Goal: Navigation & Orientation: Find specific page/section

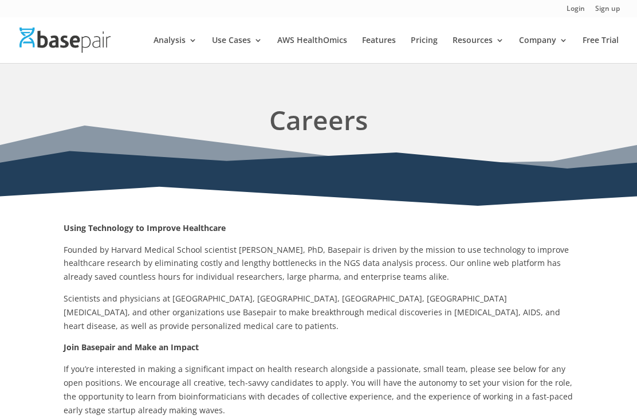
click at [38, 38] on img at bounding box center [64, 40] width 91 height 25
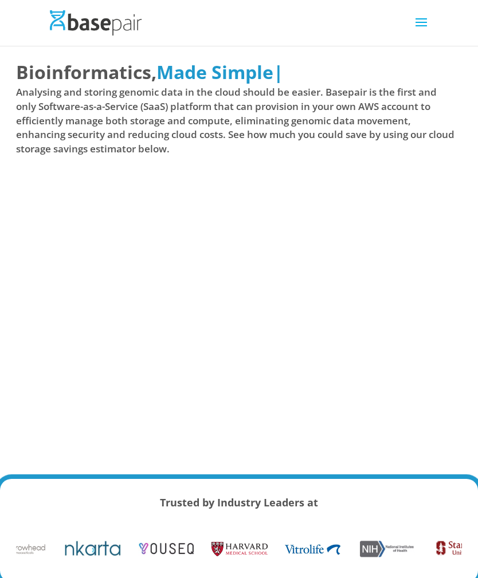
click at [425, 26] on span at bounding box center [421, 30] width 18 height 32
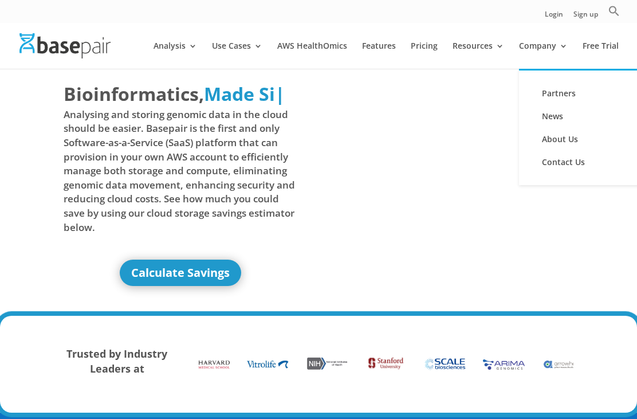
click at [549, 147] on link "About Us" at bounding box center [588, 139] width 115 height 23
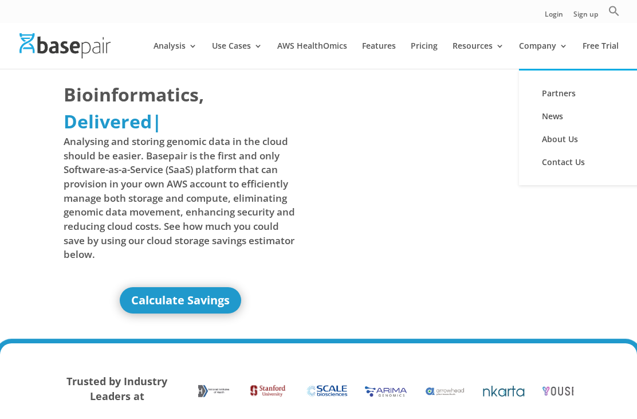
click at [556, 268] on div "Bioinformatics, Delivered Made Simple Accelerated Federated Delivered | Analysi…" at bounding box center [319, 201] width 510 height 265
